Goal: Task Accomplishment & Management: Manage account settings

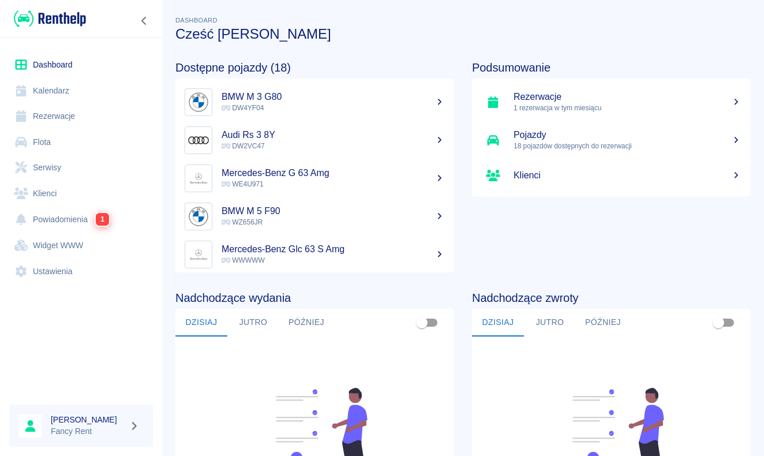
click at [244, 104] on span "DW4YF04" at bounding box center [243, 108] width 42 height 8
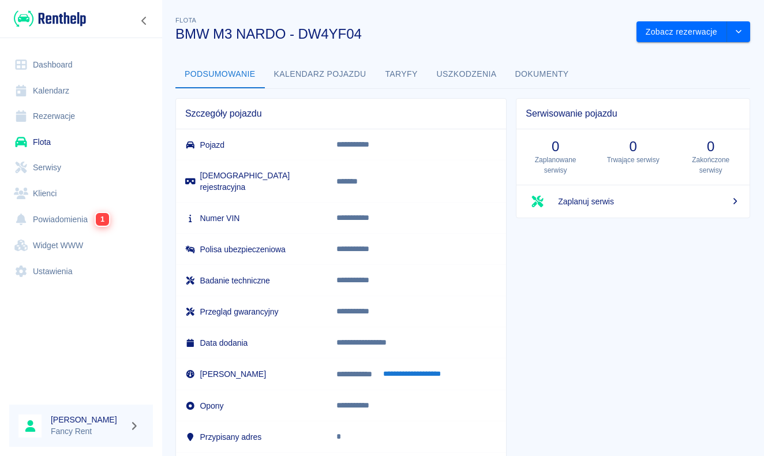
click at [57, 150] on link "Flota" at bounding box center [81, 142] width 144 height 26
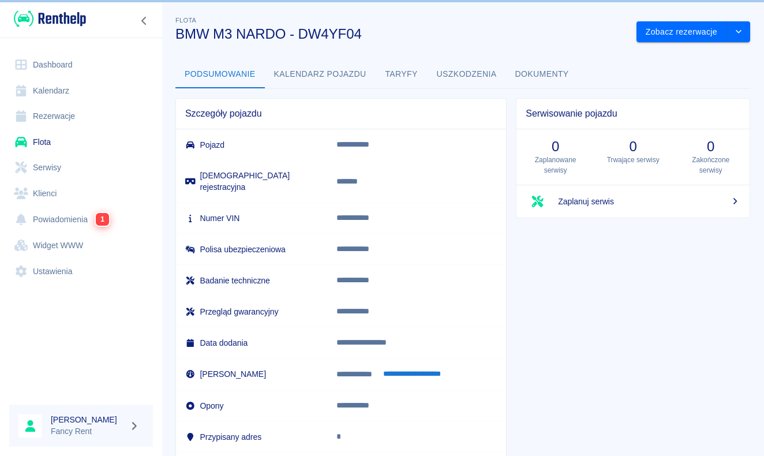
click at [56, 128] on ul "Dashboard Kalendarz Rezerwacje Flota Serwisy Klienci Powiadomienia 1 Widget WWW…" at bounding box center [81, 167] width 144 height 241
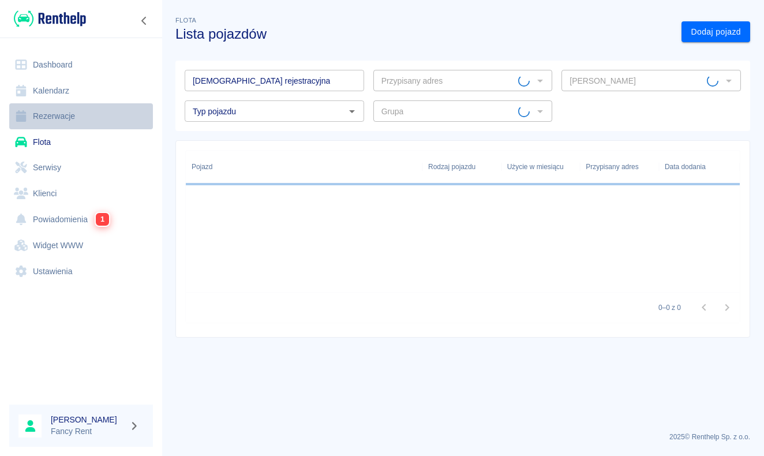
click at [68, 111] on link "Rezerwacje" at bounding box center [81, 116] width 144 height 26
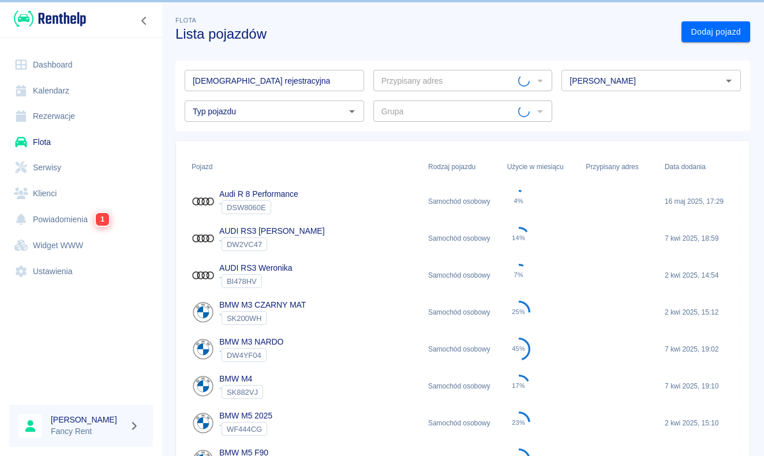
click at [246, 92] on div "Typ pojazdu Typ pojazdu" at bounding box center [270, 106] width 189 height 31
click at [258, 83] on input "[DEMOGRAPHIC_DATA] rejestracyjna" at bounding box center [275, 80] width 180 height 21
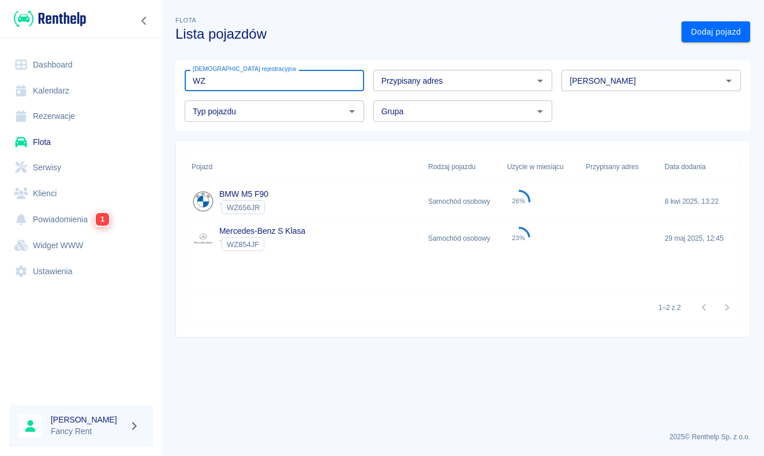
click at [266, 86] on input "WZ" at bounding box center [275, 80] width 180 height 21
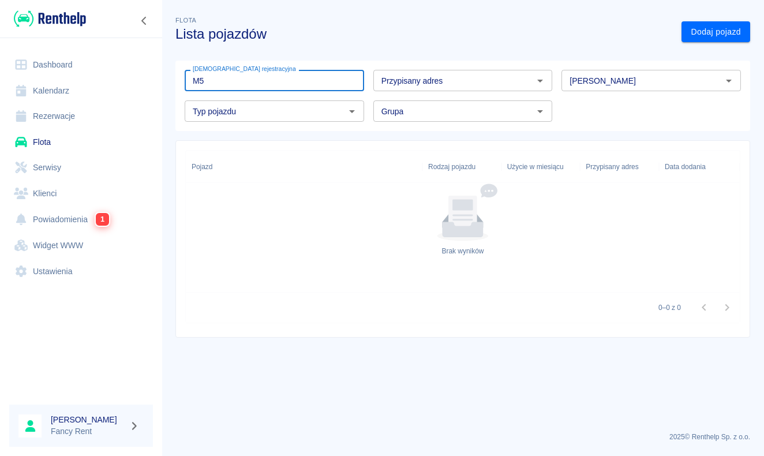
type input "M"
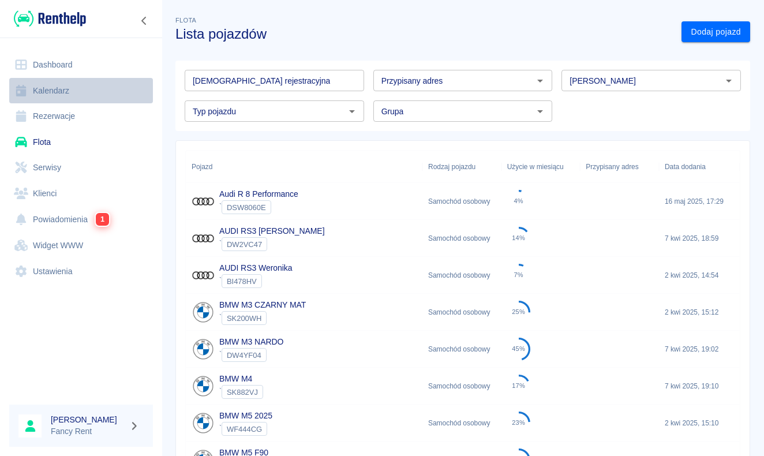
click at [99, 95] on link "Kalendarz" at bounding box center [81, 91] width 144 height 26
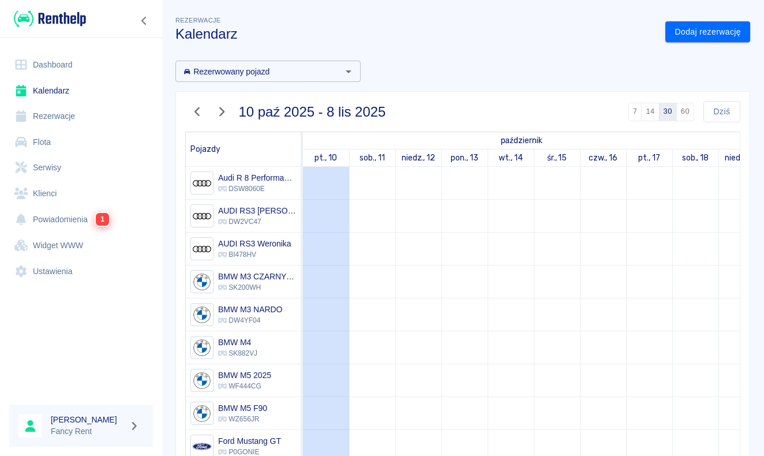
click at [91, 103] on link "Rezerwacje" at bounding box center [81, 116] width 144 height 26
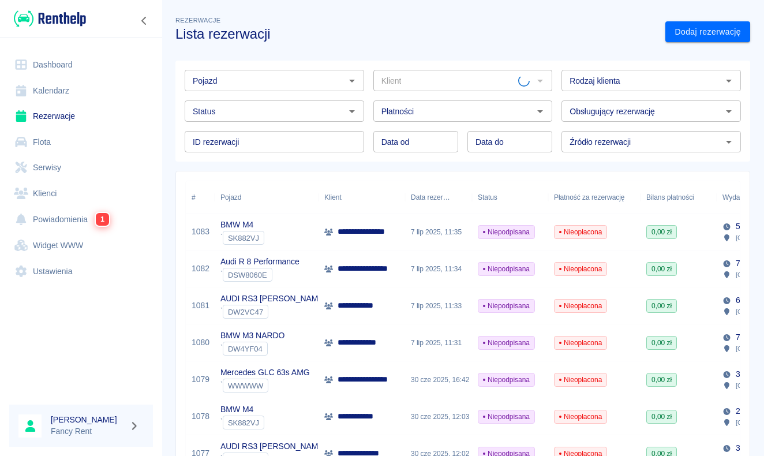
click at [249, 66] on div "Pojazd Pojazd" at bounding box center [270, 76] width 189 height 31
click at [254, 76] on input "Pojazd" at bounding box center [265, 80] width 154 height 14
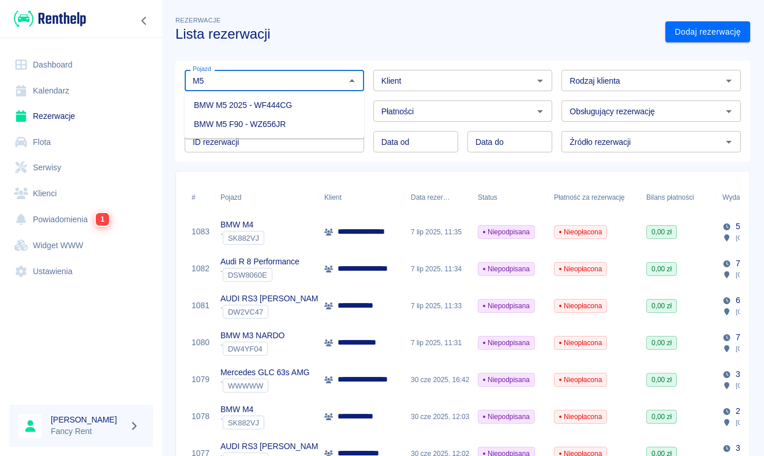
click at [304, 107] on li "BMW M5 2025 - WF444CG" at bounding box center [275, 105] width 180 height 19
type input "BMW M5 2025 - WF444CG"
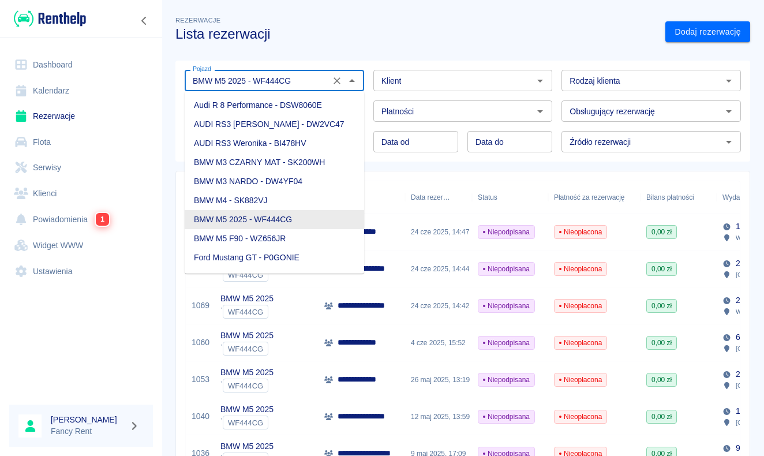
drag, startPoint x: 298, startPoint y: 83, endPoint x: 255, endPoint y: 83, distance: 43.9
click at [255, 83] on input "BMW M5 2025 - WF444CG" at bounding box center [257, 80] width 139 height 14
click at [443, 70] on div "Klient" at bounding box center [464, 80] width 180 height 21
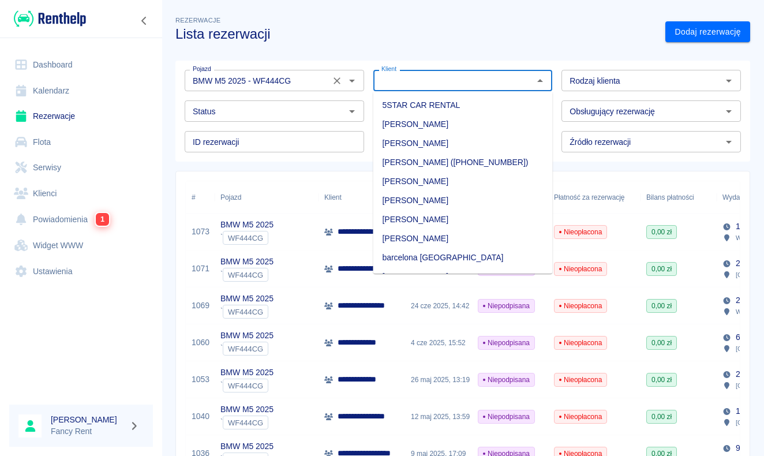
click at [335, 81] on icon "Wyczyść" at bounding box center [337, 81] width 12 height 12
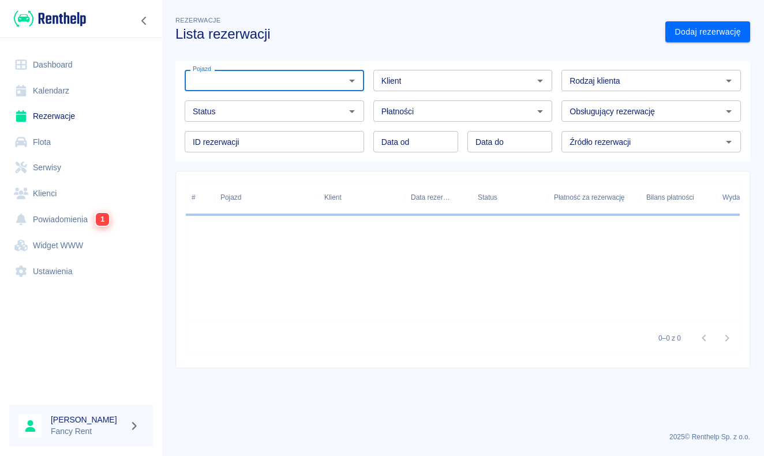
click at [335, 81] on input "Pojazd" at bounding box center [265, 80] width 154 height 14
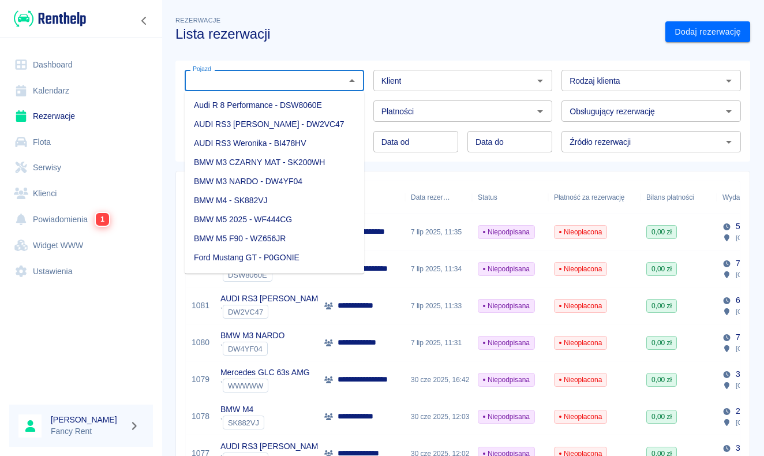
click at [328, 80] on input "Pojazd" at bounding box center [265, 80] width 154 height 14
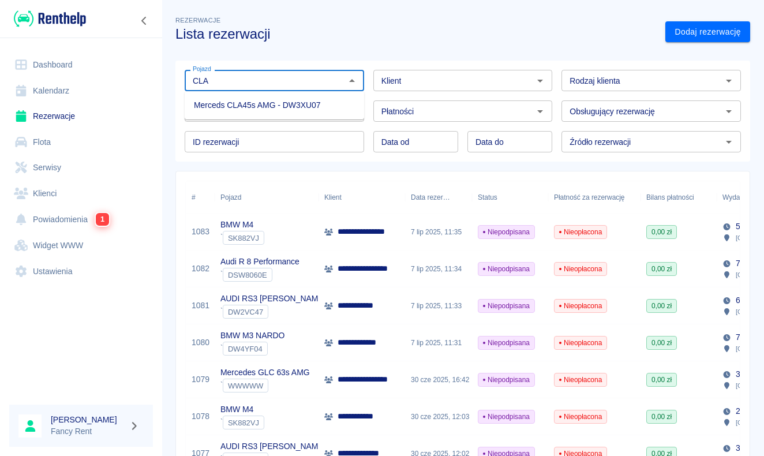
click at [321, 101] on li "Merceds CLA45s AMG - DW3XU07" at bounding box center [275, 105] width 180 height 19
type input "Merceds CLA45s AMG - DW3XU07"
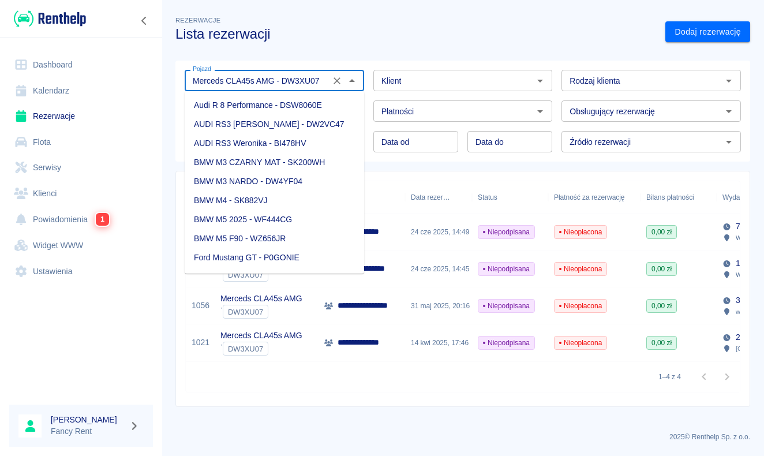
scroll to position [127, 0]
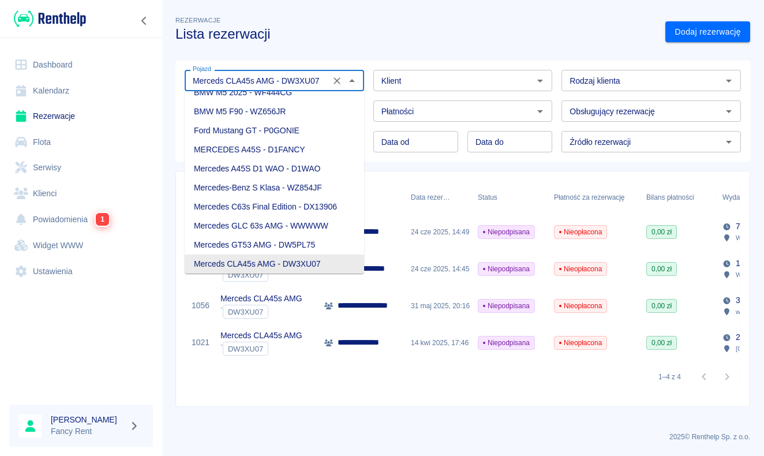
drag, startPoint x: 326, startPoint y: 84, endPoint x: 283, endPoint y: 84, distance: 42.7
click at [283, 84] on input "Merceds CLA45s AMG - DW3XU07" at bounding box center [257, 80] width 139 height 14
